Goal: Transaction & Acquisition: Purchase product/service

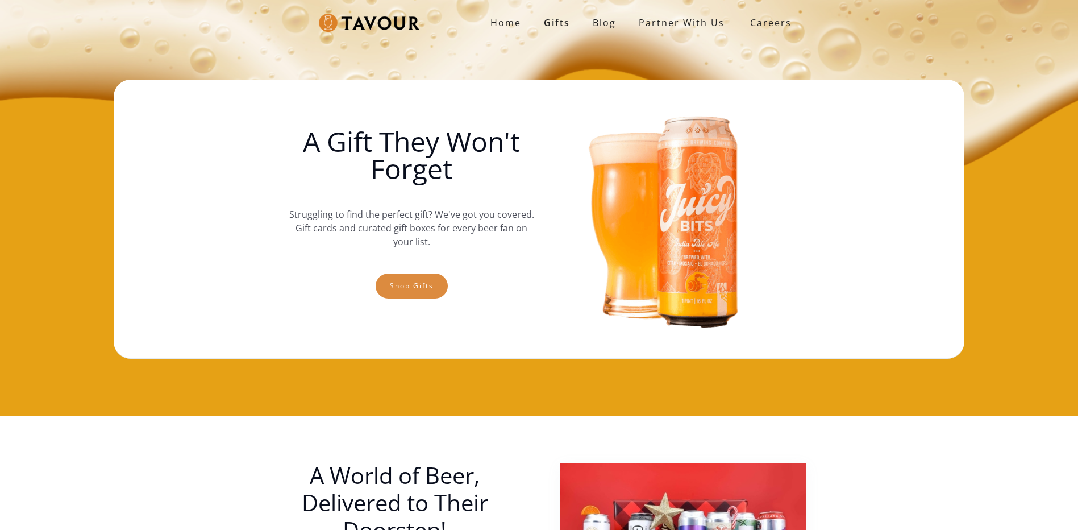
click at [414, 281] on link "Shop gifts" at bounding box center [412, 285] width 72 height 25
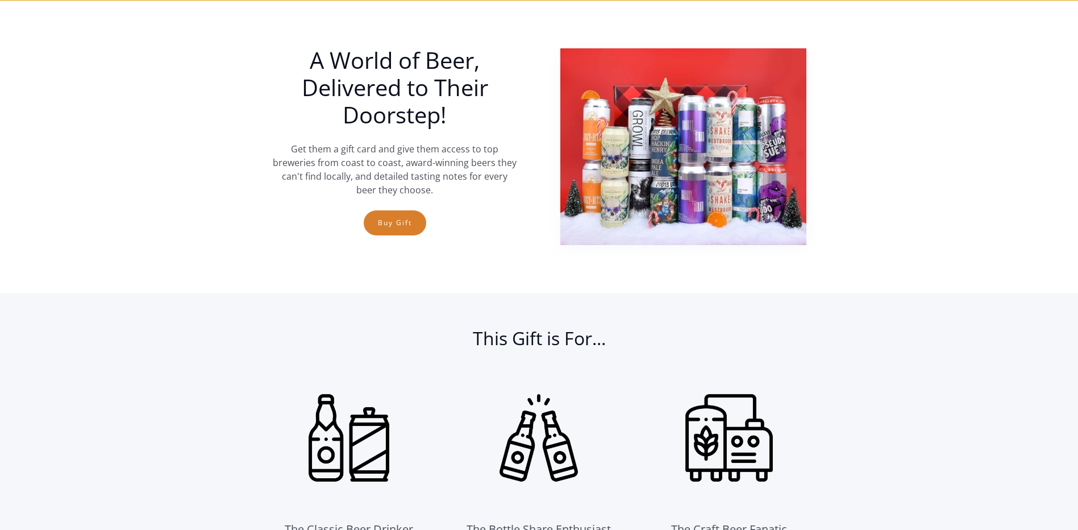
scroll to position [416, 0]
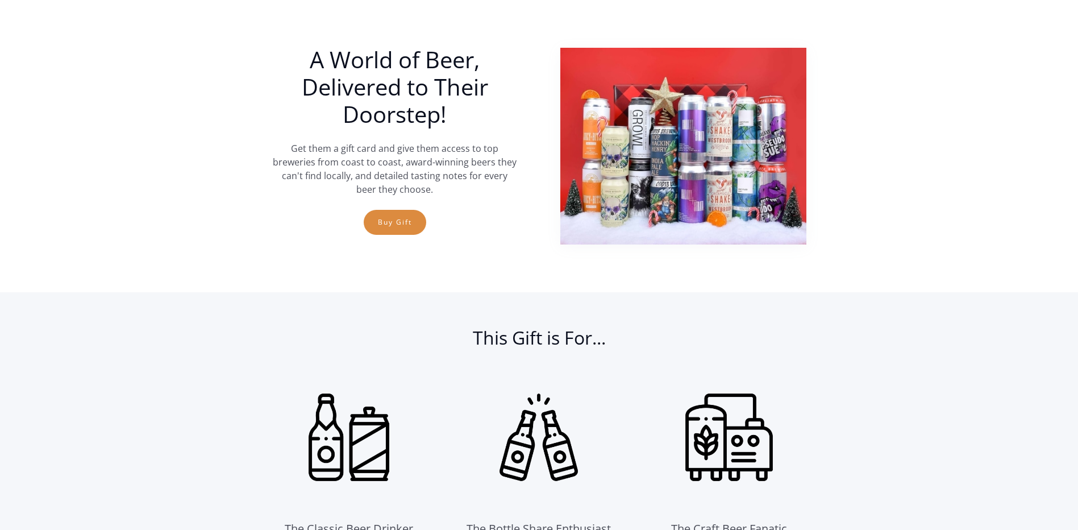
click at [413, 225] on link "Buy Gift" at bounding box center [395, 222] width 63 height 25
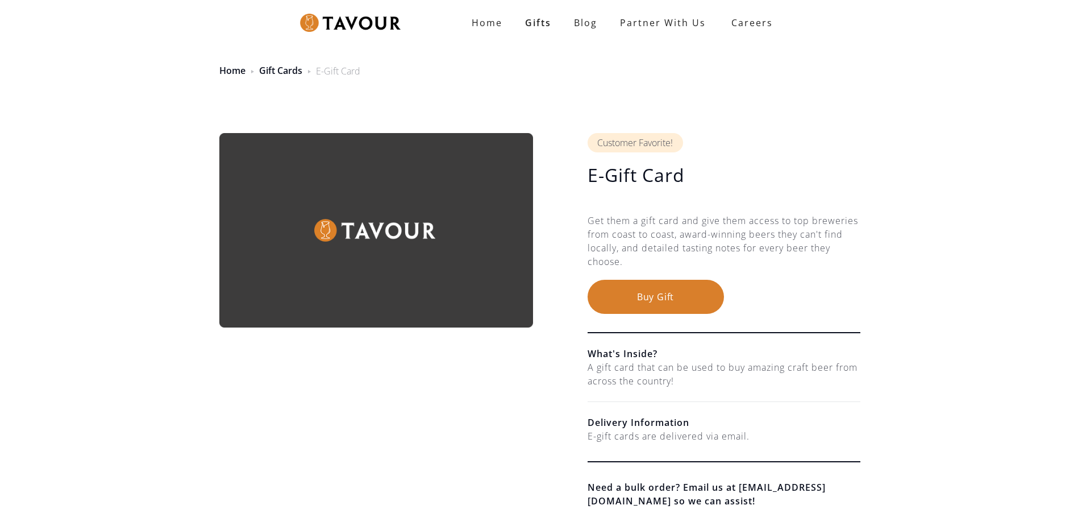
click at [645, 300] on button "Buy Gift" at bounding box center [656, 297] width 136 height 34
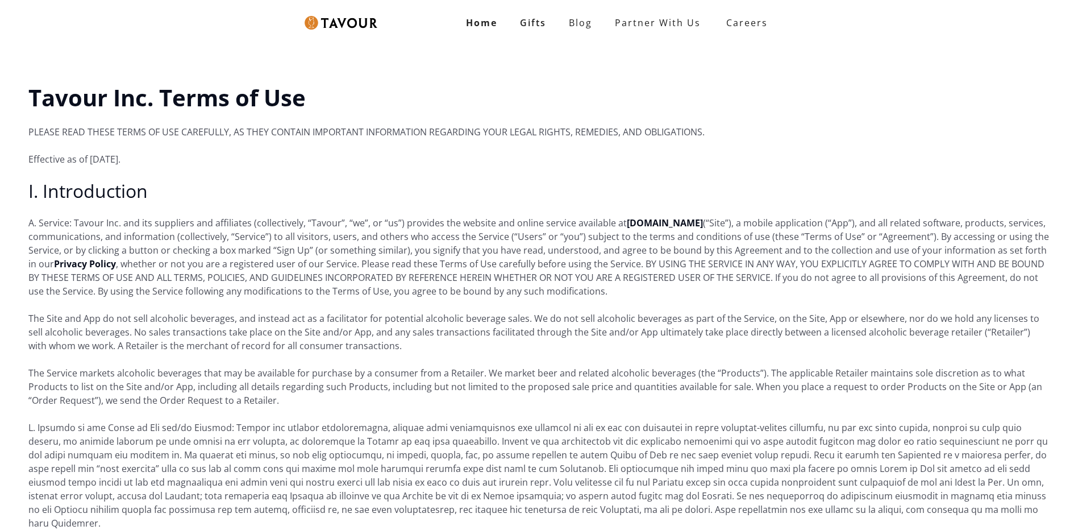
click at [479, 20] on strong "Home" at bounding box center [481, 22] width 31 height 13
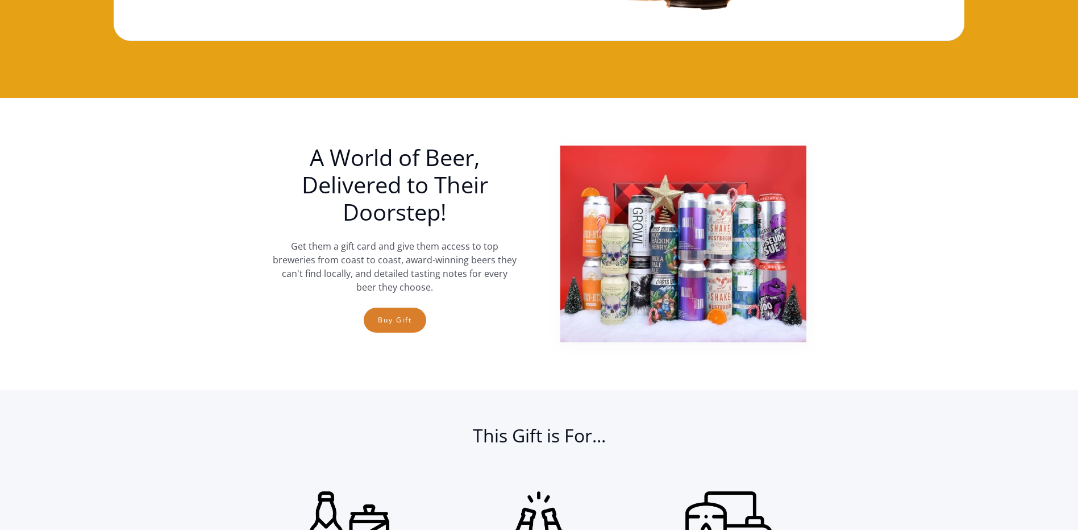
scroll to position [284, 0]
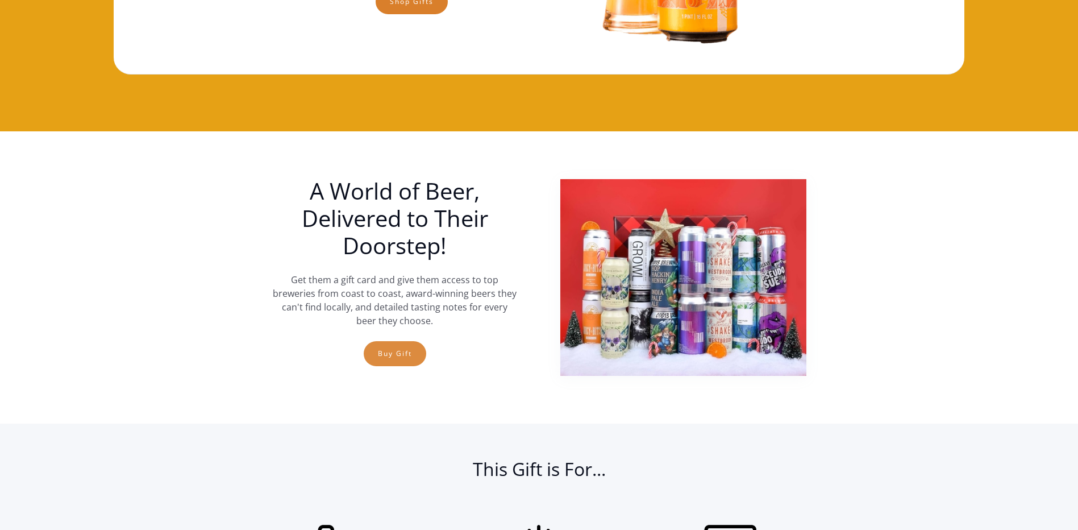
click at [411, 354] on link "Buy Gift" at bounding box center [395, 353] width 63 height 25
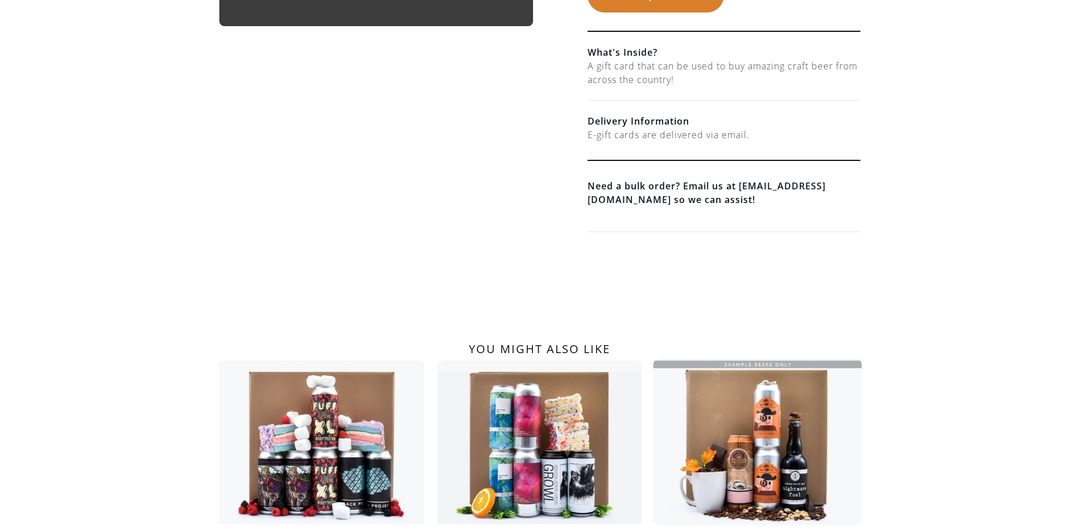
scroll to position [474, 0]
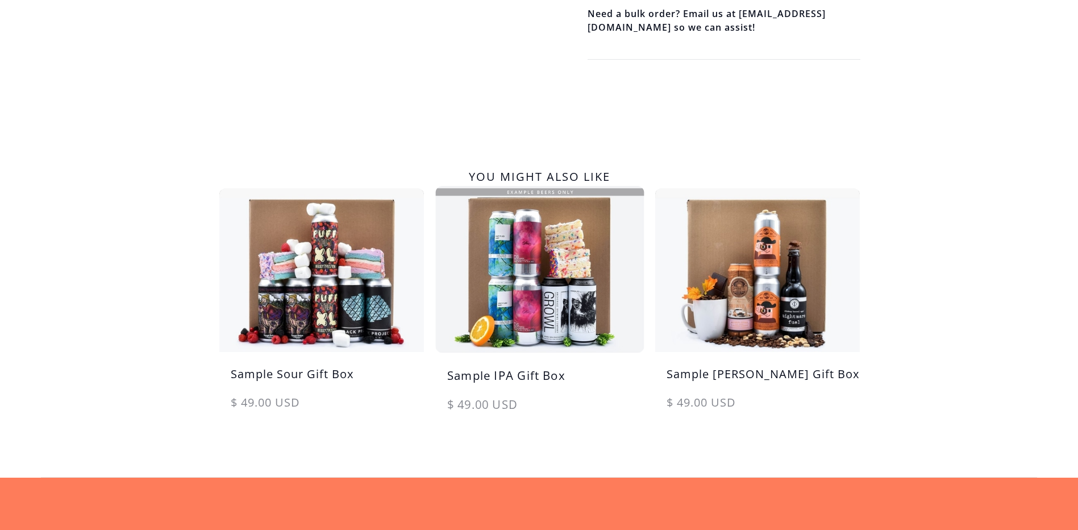
click at [521, 278] on img at bounding box center [539, 269] width 215 height 172
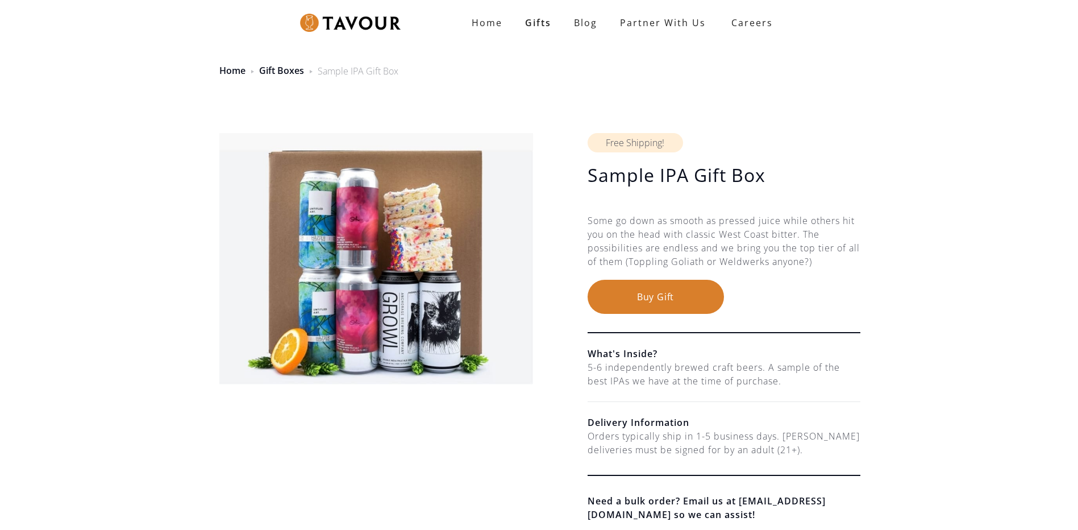
click at [340, 236] on img at bounding box center [376, 258] width 314 height 251
click at [711, 242] on div "Some go down as smooth as pressed juice while others hit you on the head with c…" at bounding box center [724, 247] width 273 height 66
click at [671, 247] on div "Some go down as smooth as pressed juice while others hit you on the head with c…" at bounding box center [724, 247] width 273 height 66
click at [819, 244] on div "Some go down as smooth as pressed juice while others hit you on the head with c…" at bounding box center [724, 247] width 273 height 66
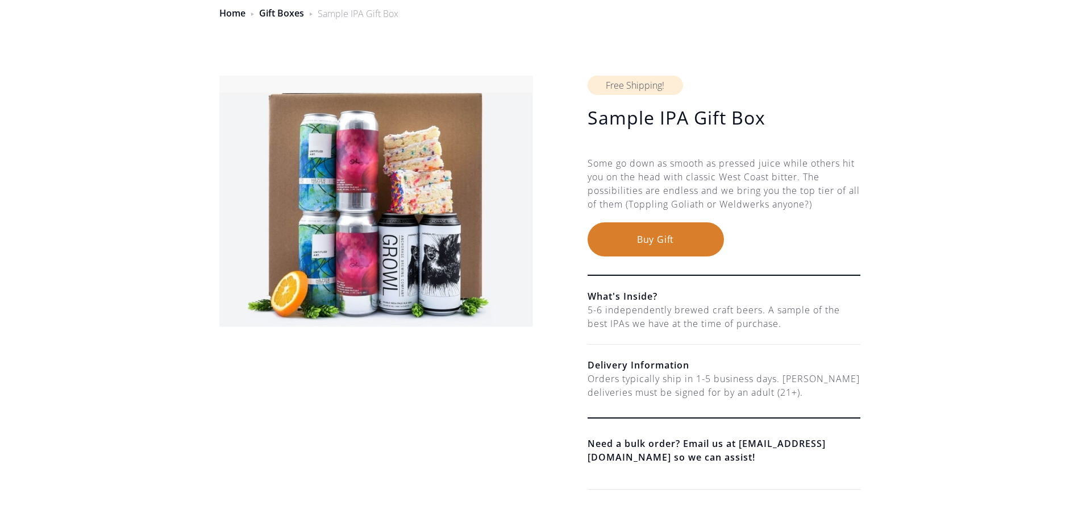
scroll to position [95, 0]
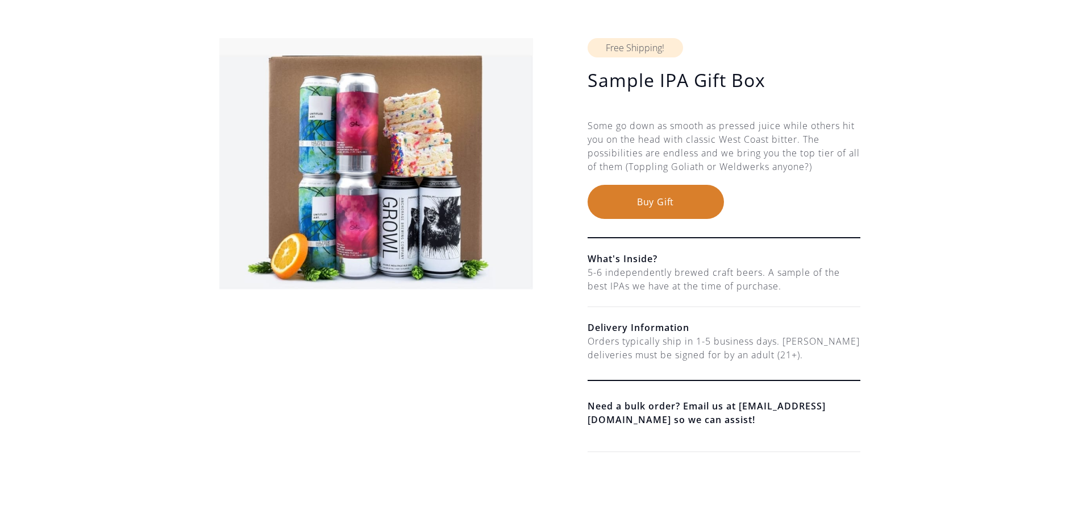
drag, startPoint x: 774, startPoint y: 281, endPoint x: 815, endPoint y: 278, distance: 41.0
click at [776, 281] on div "5-6 independently brewed craft beers. A sample of the best IPAs we have at the …" at bounding box center [724, 278] width 273 height 27
click at [823, 278] on div "5-6 independently brewed craft beers. A sample of the best IPAs we have at the …" at bounding box center [724, 278] width 273 height 27
click at [716, 290] on div "5-6 independently brewed craft beers. A sample of the best IPAs we have at the …" at bounding box center [724, 278] width 273 height 27
click at [777, 288] on div "5-6 independently brewed craft beers. A sample of the best IPAs we have at the …" at bounding box center [724, 278] width 273 height 27
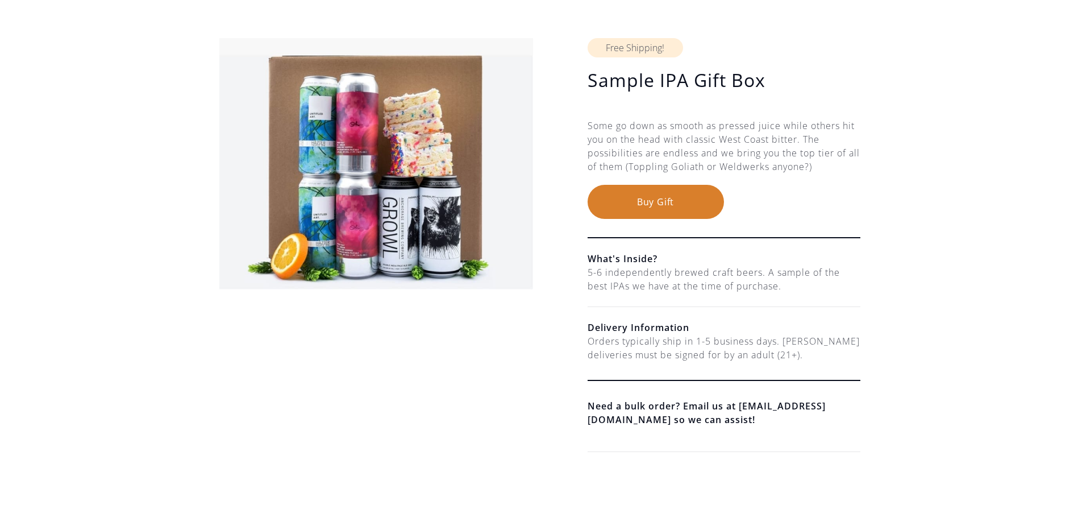
click at [817, 276] on div "5-6 independently brewed craft beers. A sample of the best IPAs we have at the …" at bounding box center [724, 278] width 273 height 27
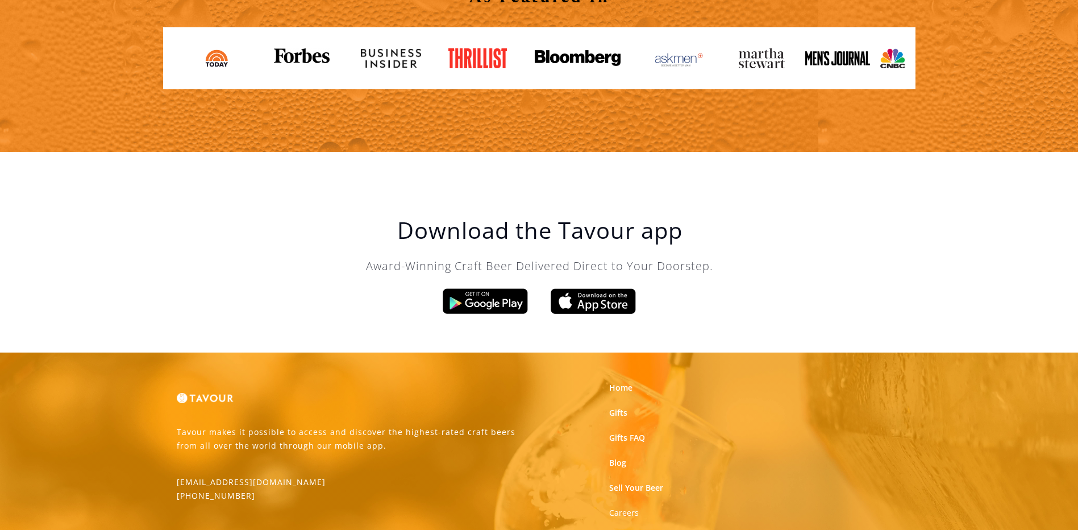
scroll to position [1182, 0]
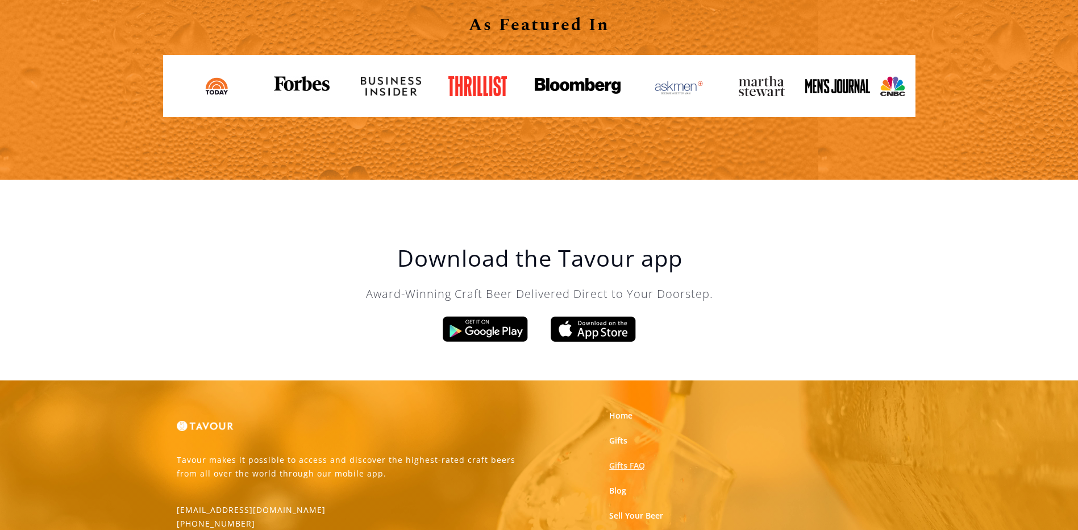
click at [635, 462] on link "Gifts FAQ" at bounding box center [627, 465] width 36 height 11
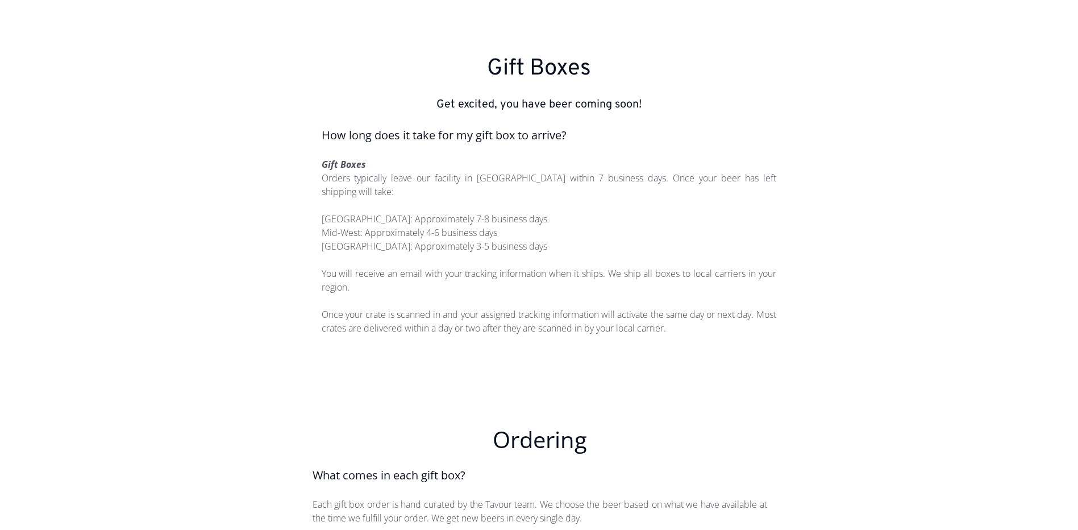
scroll to position [566, 0]
